Goal: Information Seeking & Learning: Learn about a topic

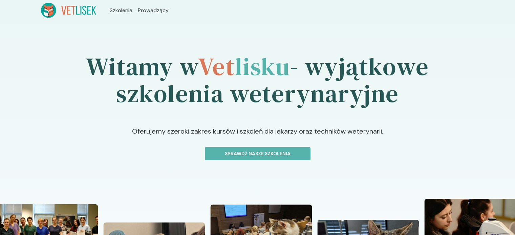
scroll to position [34, 0]
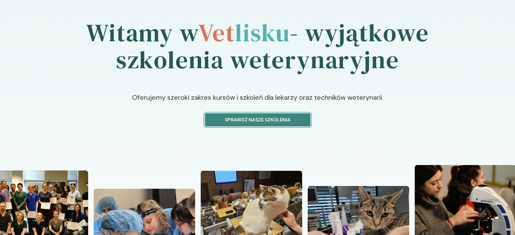
click at [256, 120] on p "Sprawdź nasze szkolenia" at bounding box center [257, 119] width 94 height 7
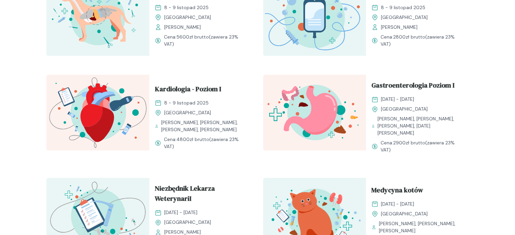
scroll to position [474, 0]
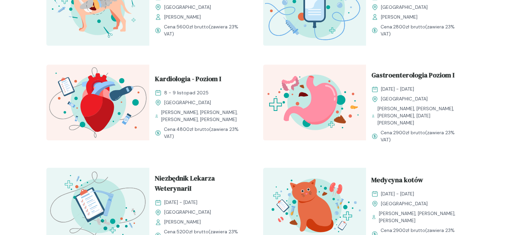
drag, startPoint x: 204, startPoint y: 116, endPoint x: 226, endPoint y: 116, distance: 22.3
click at [226, 116] on span "[PERSON_NAME], [PERSON_NAME], [PERSON_NAME], [PERSON_NAME]" at bounding box center [204, 116] width 86 height 14
click at [187, 81] on span "Kardiologia - Poziom I" at bounding box center [188, 80] width 66 height 13
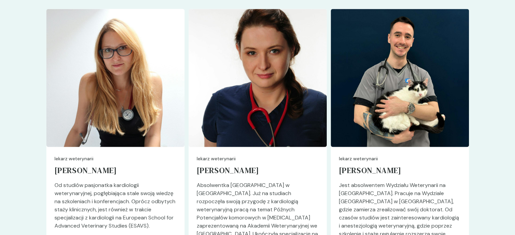
scroll to position [1613, 0]
